Goal: Task Accomplishment & Management: Manage account settings

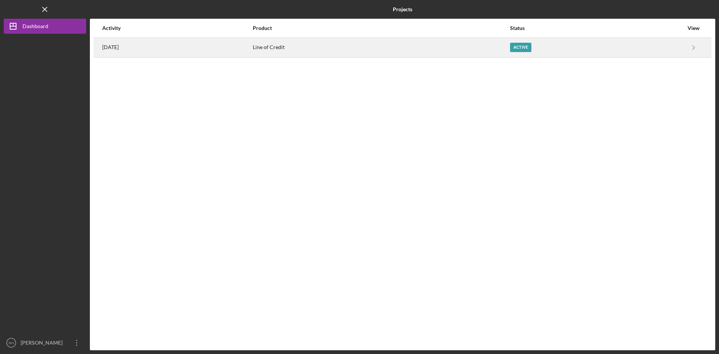
click at [532, 47] on div "Active" at bounding box center [520, 47] width 21 height 9
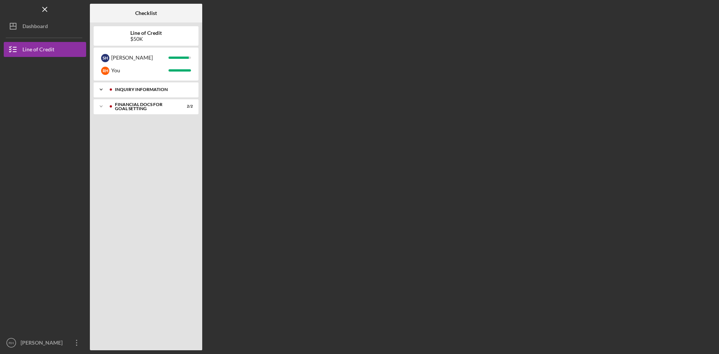
click at [149, 88] on div "INQUIRY INFORMATION" at bounding box center [152, 89] width 74 height 4
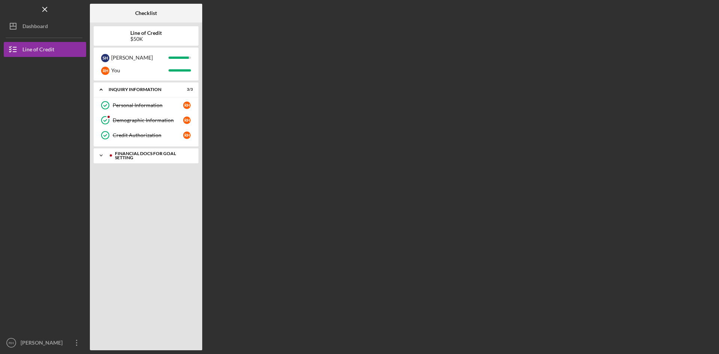
click at [131, 153] on div "Financial Docs for Goal Setting" at bounding box center [152, 155] width 74 height 9
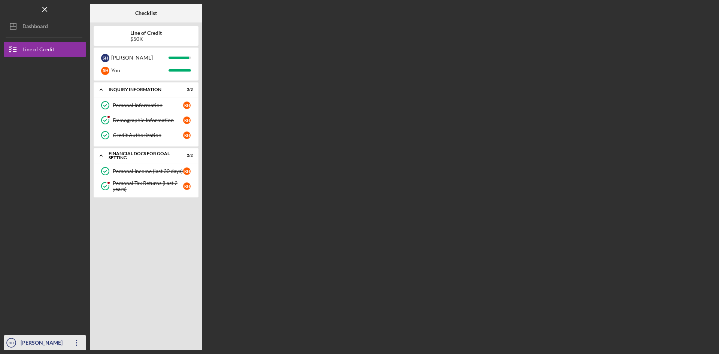
click at [58, 341] on div "[PERSON_NAME]" at bounding box center [43, 343] width 49 height 17
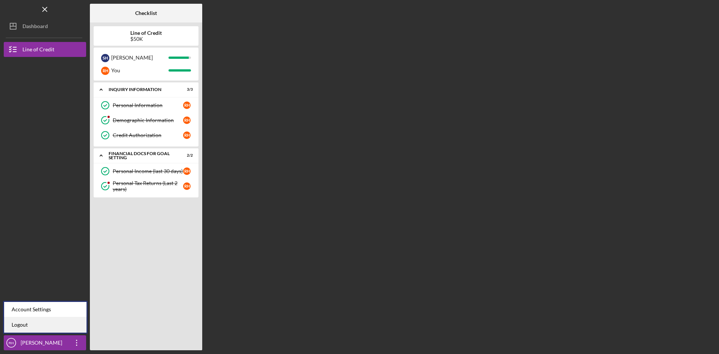
click at [20, 321] on link "Logout" at bounding box center [45, 324] width 82 height 15
